Goal: Navigation & Orientation: Find specific page/section

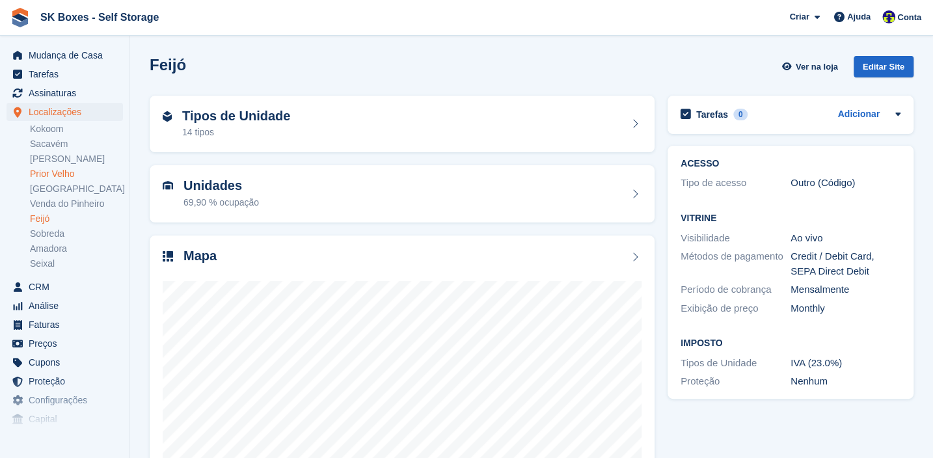
click at [68, 176] on link "Prior Velho" at bounding box center [76, 174] width 93 height 12
click at [351, 242] on div "Mapa" at bounding box center [402, 387] width 505 height 303
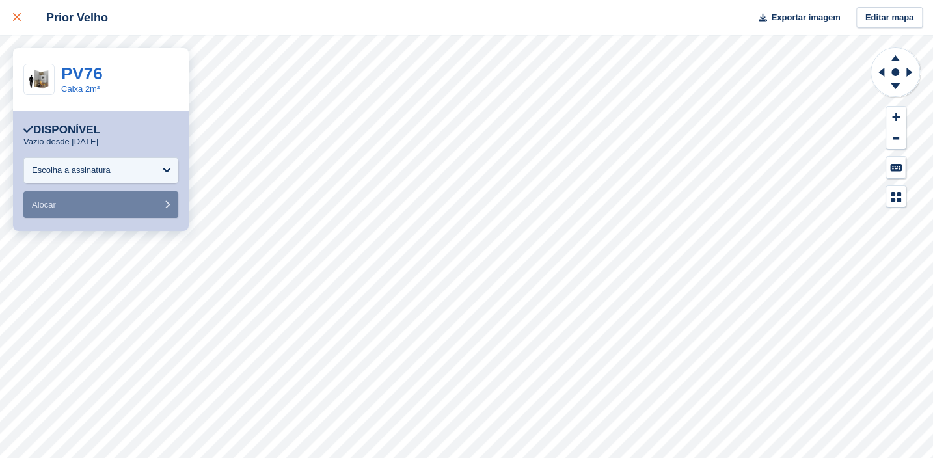
click at [19, 16] on icon at bounding box center [17, 17] width 8 height 8
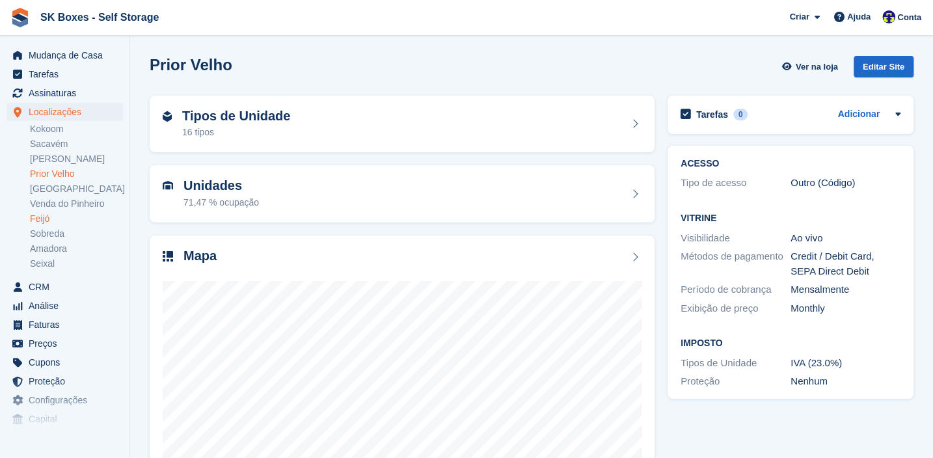
click at [48, 222] on link "Feijó" at bounding box center [76, 219] width 93 height 12
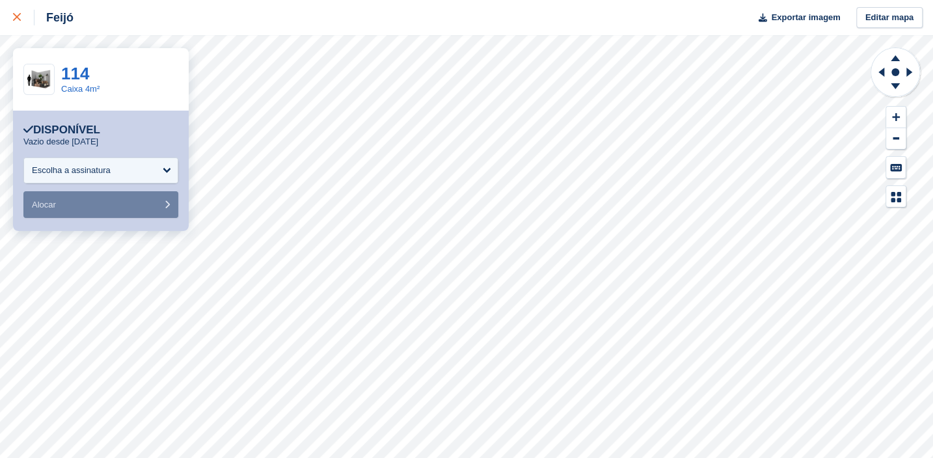
click at [13, 20] on icon at bounding box center [17, 17] width 8 height 8
